Goal: Task Accomplishment & Management: Manage account settings

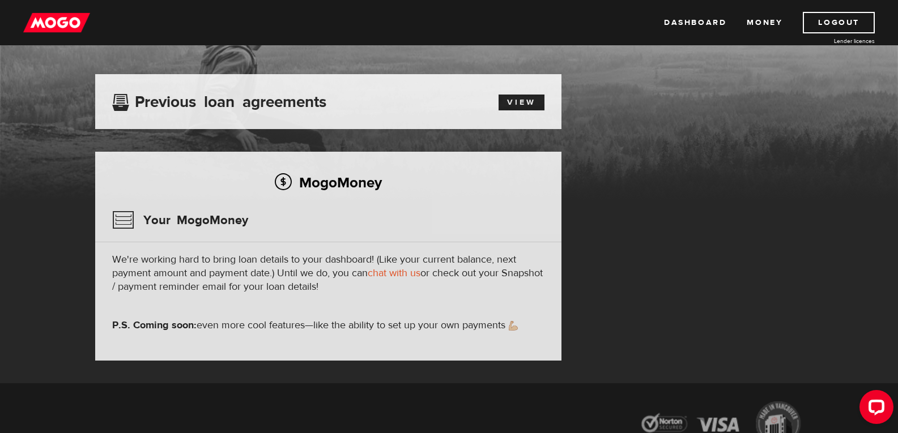
scroll to position [57, 0]
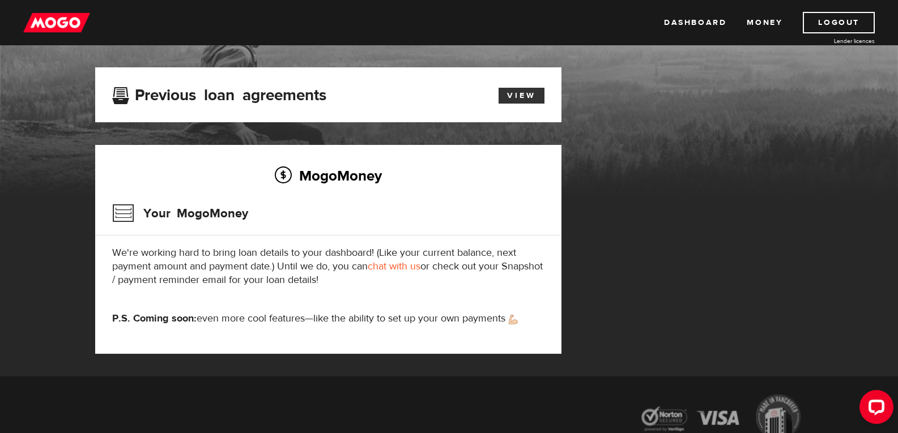
click at [527, 94] on link "View" at bounding box center [521, 96] width 46 height 16
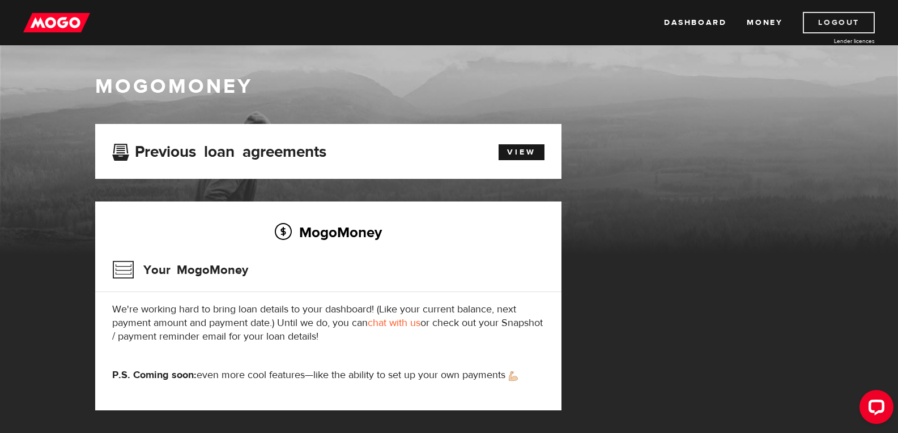
click at [867, 23] on link "Logout" at bounding box center [839, 23] width 72 height 22
click at [523, 147] on link "View" at bounding box center [521, 152] width 46 height 16
